Goal: Information Seeking & Learning: Find specific page/section

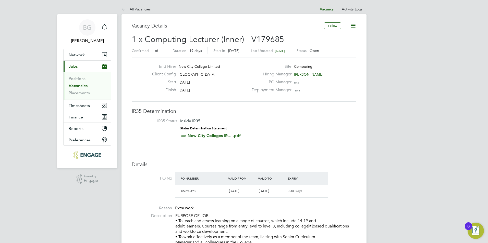
click at [124, 11] on icon at bounding box center [124, 9] width 6 height 6
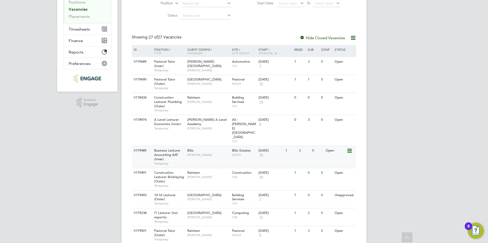
click at [171, 148] on span "Business Lecturer Accounting AAT (Inner)" at bounding box center [167, 154] width 26 height 13
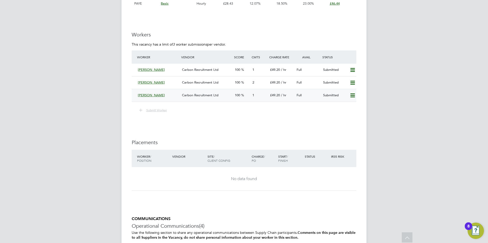
scroll to position [838, 0]
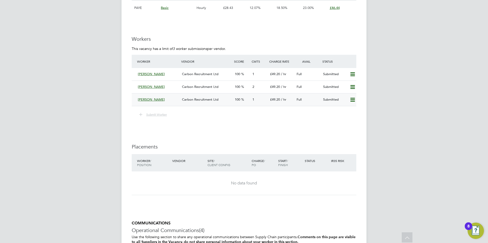
click at [151, 102] on div "[PERSON_NAME]" at bounding box center [158, 100] width 44 height 8
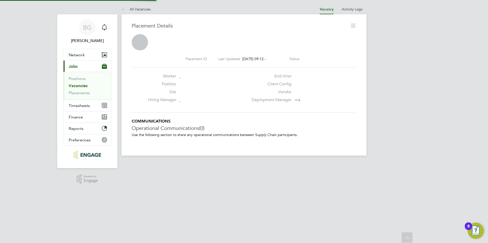
scroll to position [3, 3]
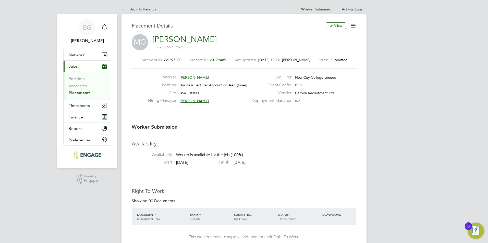
click at [122, 7] on icon at bounding box center [124, 9] width 6 height 6
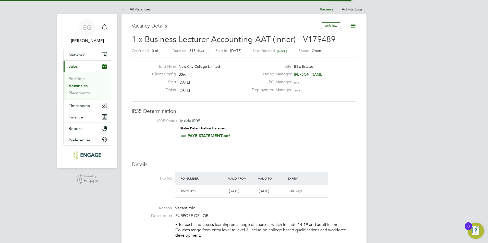
scroll to position [3, 3]
click at [122, 9] on icon at bounding box center [124, 9] width 6 height 6
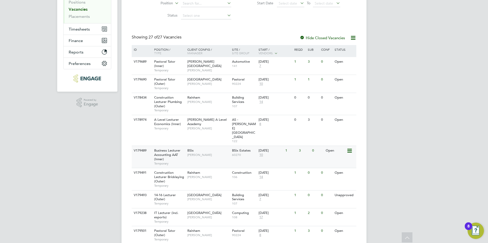
click at [171, 148] on span "Business Lecturer Accounting AAT (Inner)" at bounding box center [167, 154] width 26 height 13
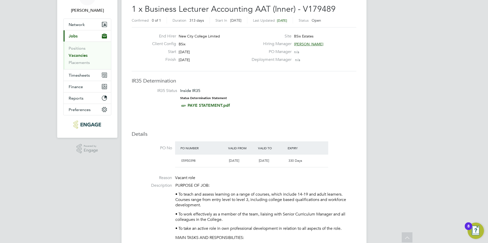
scroll to position [26, 0]
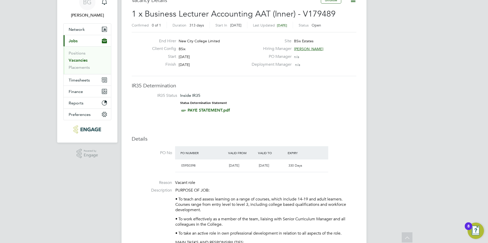
drag, startPoint x: 314, startPoint y: 48, endPoint x: 292, endPoint y: 50, distance: 21.2
click at [292, 49] on div "Hiring Manager [PERSON_NAME]" at bounding box center [303, 50] width 110 height 8
drag, startPoint x: 298, startPoint y: 46, endPoint x: 289, endPoint y: 102, distance: 56.7
click at [289, 102] on li "IR35 Status Inside IR35 Status Determination Statement PAYE STATEMENT.pdf" at bounding box center [244, 104] width 214 height 22
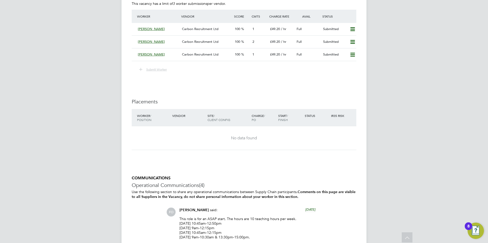
scroll to position [838, 0]
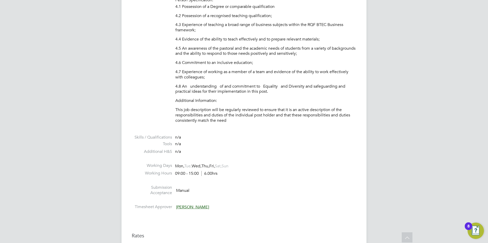
scroll to position [587, 0]
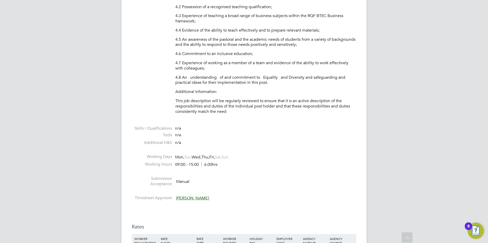
drag, startPoint x: 419, startPoint y: 113, endPoint x: 417, endPoint y: 116, distance: 2.8
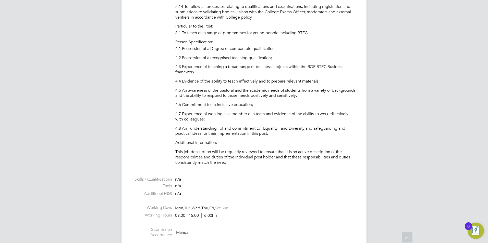
scroll to position [714, 0]
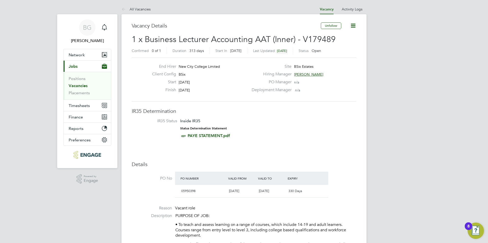
drag, startPoint x: 316, startPoint y: 68, endPoint x: 295, endPoint y: 71, distance: 20.6
click at [295, 71] on div "Site BSix Estates" at bounding box center [303, 68] width 110 height 8
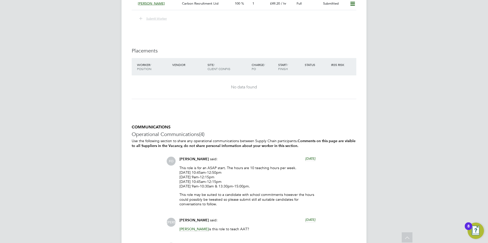
scroll to position [938, 0]
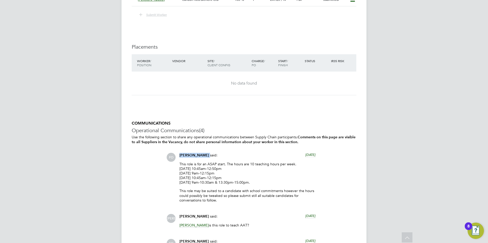
drag, startPoint x: 214, startPoint y: 154, endPoint x: 180, endPoint y: 157, distance: 34.5
click at [180, 157] on div "Francesca O'Riordan said: 6 days ago" at bounding box center [247, 157] width 136 height 9
drag, startPoint x: 180, startPoint y: 157, endPoint x: 183, endPoint y: 155, distance: 3.5
copy div "[PERSON_NAME]"
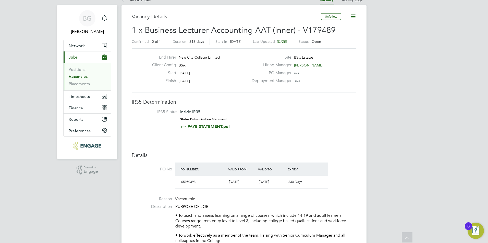
scroll to position [0, 0]
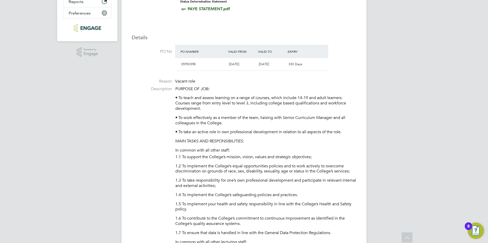
scroll to position [128, 0]
